Goal: Use online tool/utility: Utilize a website feature to perform a specific function

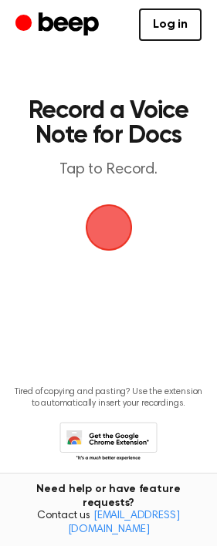
click at [100, 238] on span "button" at bounding box center [108, 227] width 43 height 43
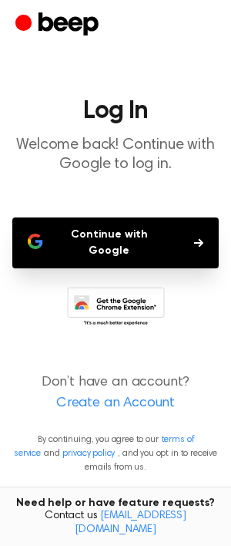
click at [173, 235] on button "Continue with Google" at bounding box center [115, 242] width 207 height 51
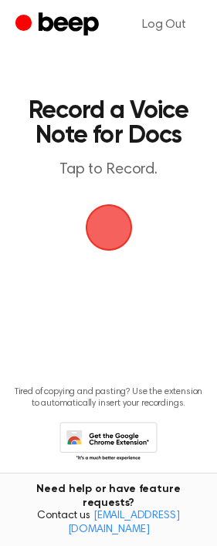
click at [121, 245] on div "button" at bounding box center [109, 227] width 46 height 46
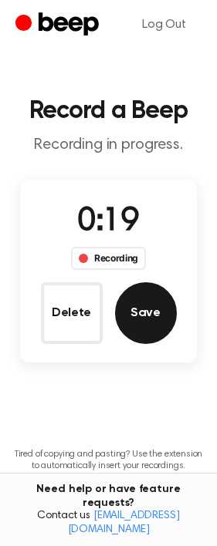
click at [136, 303] on button "Save" at bounding box center [146, 313] width 62 height 62
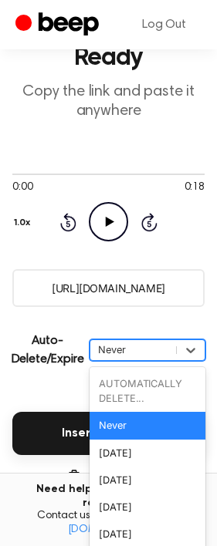
scroll to position [89, 0]
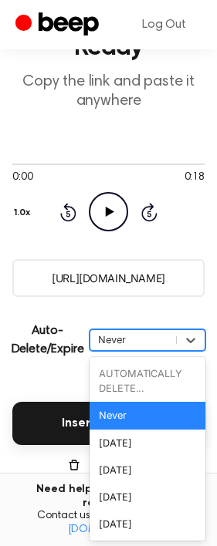
click at [139, 351] on div "option Never focused, 2 of 6. 6 results available. Use Up and Down to choose op…" at bounding box center [147, 340] width 116 height 22
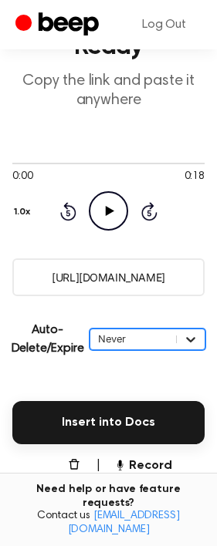
click at [186, 341] on icon at bounding box center [190, 338] width 15 height 15
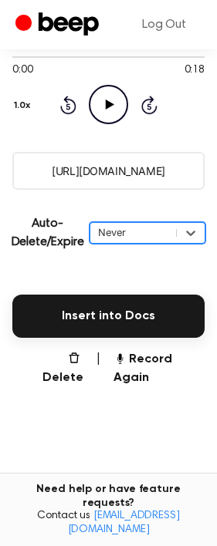
scroll to position [199, 0]
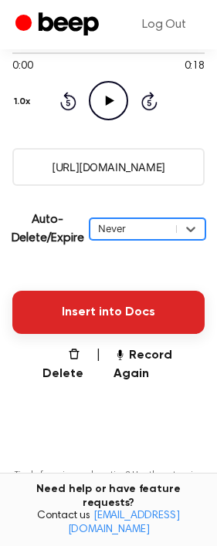
click at [160, 313] on button "Insert into Docs" at bounding box center [108, 312] width 192 height 43
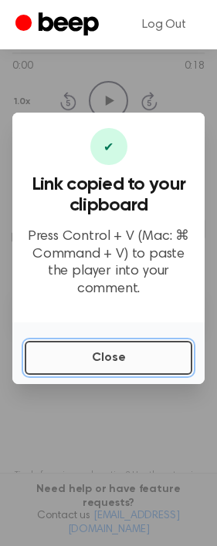
click at [148, 352] on button "Close" at bounding box center [108, 358] width 167 height 34
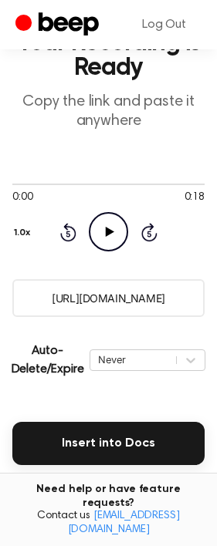
scroll to position [33, 0]
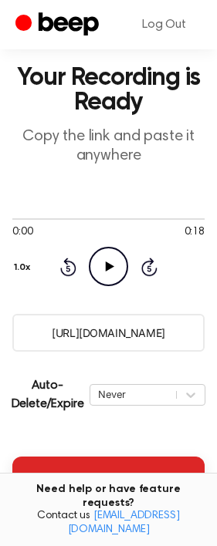
click at [101, 469] on button "Insert into Docs" at bounding box center [108, 477] width 192 height 43
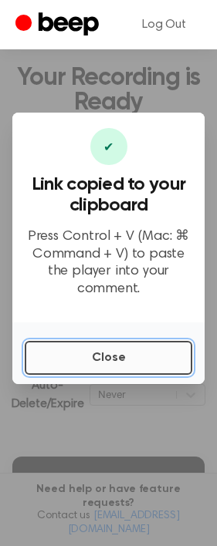
click at [114, 359] on button "Close" at bounding box center [108, 358] width 167 height 34
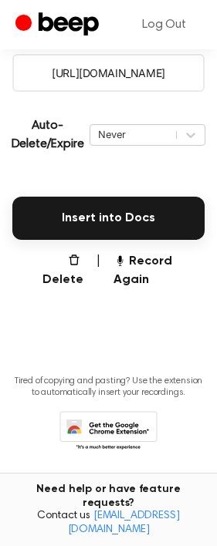
scroll to position [0, 0]
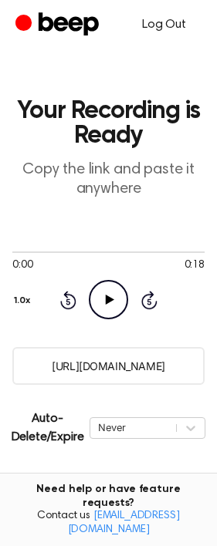
click at [152, 26] on link "Log Out" at bounding box center [163, 24] width 75 height 37
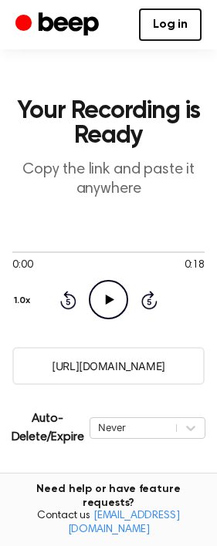
scroll to position [293, 0]
